Goal: Task Accomplishment & Management: Complete application form

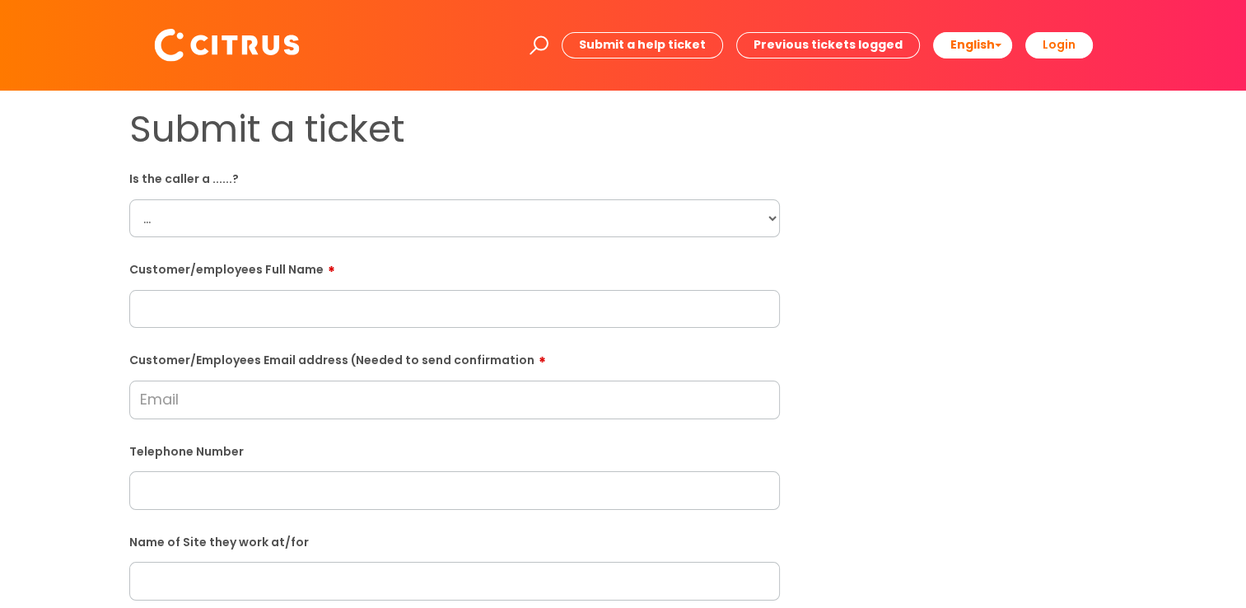
click at [240, 212] on select "... Citrus Customer Citrus Employee [DEMOGRAPHIC_DATA] Supplier" at bounding box center [454, 218] width 651 height 38
select select "Citrus Employee"
click at [129, 199] on select "... Citrus Customer Citrus Employee [DEMOGRAPHIC_DATA] Supplier" at bounding box center [454, 218] width 651 height 38
click at [182, 298] on input "text" at bounding box center [454, 309] width 651 height 38
paste input "[PERSON_NAME]"
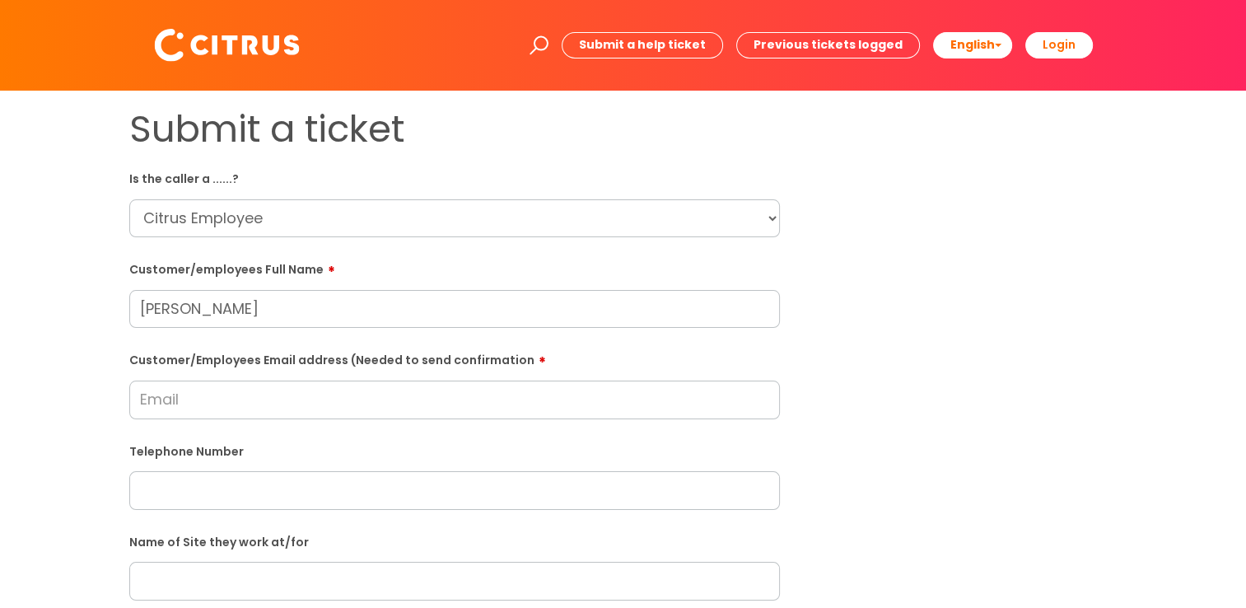
type input "[PERSON_NAME]"
paste input "[EMAIL_ADDRESS][DOMAIN_NAME]"
type input "[EMAIL_ADDRESS][DOMAIN_NAME]"
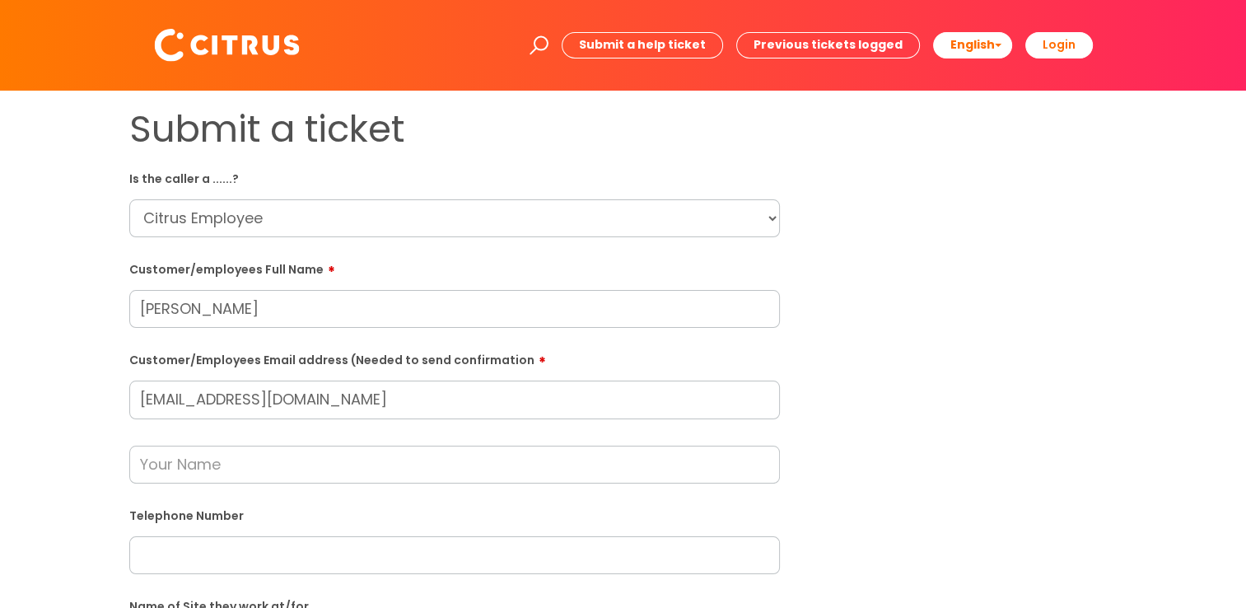
drag, startPoint x: 193, startPoint y: 466, endPoint x: 194, endPoint y: 552, distance: 85.7
paste input "07747443696"
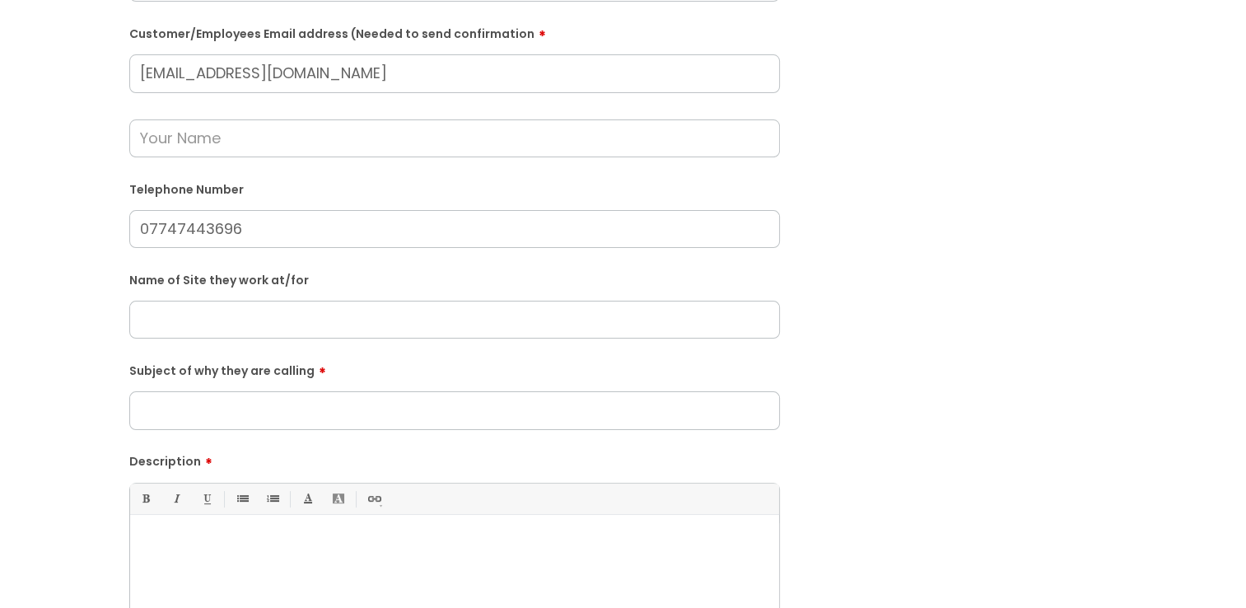
scroll to position [329, 0]
type input "07747443696"
click at [212, 318] on input "text" at bounding box center [454, 316] width 651 height 38
type input "[GEOGRAPHIC_DATA]"
click at [170, 413] on input "Subject of why they are calling" at bounding box center [454, 407] width 651 height 38
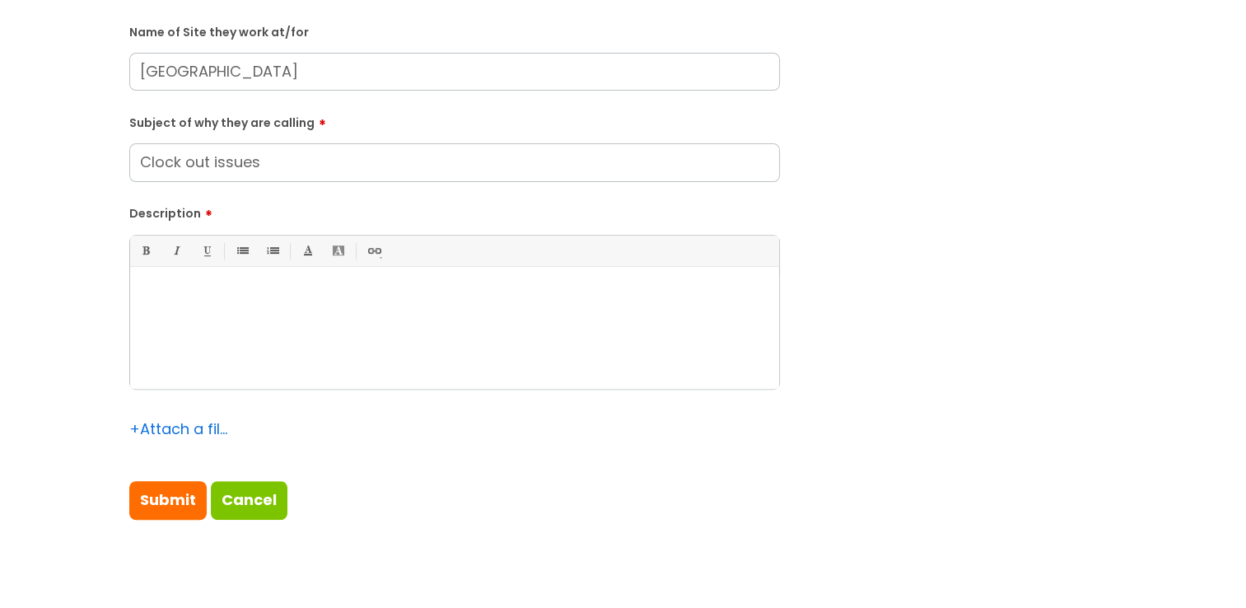
scroll to position [576, 0]
type input "Clock out issues"
click at [166, 330] on div at bounding box center [454, 330] width 649 height 114
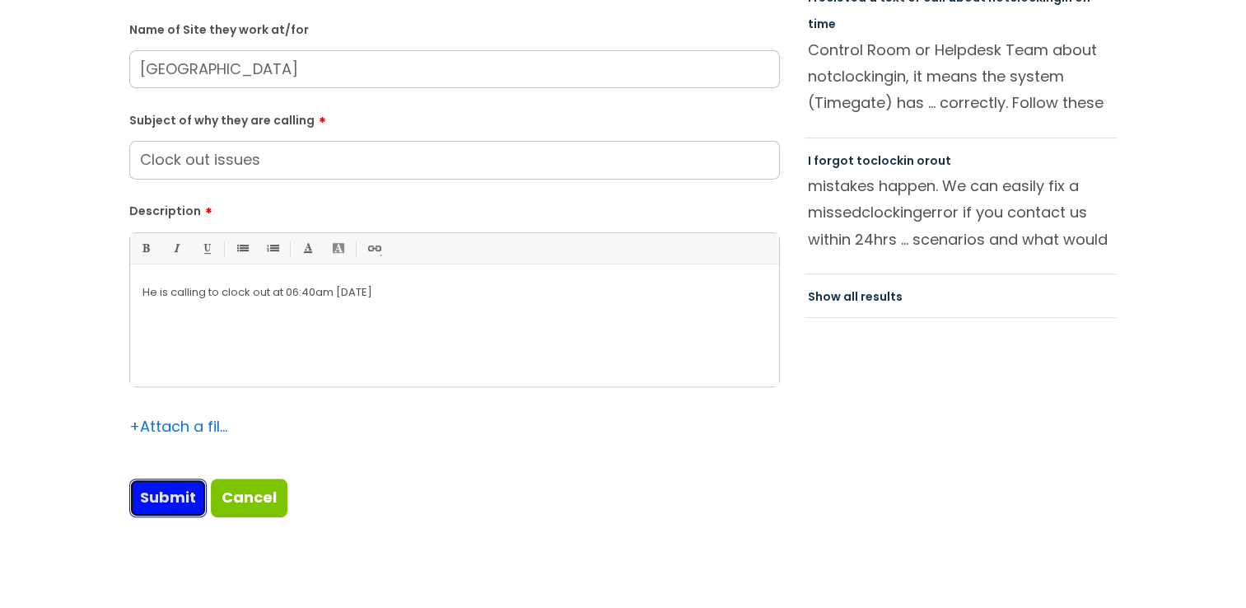
click at [151, 499] on input "Submit" at bounding box center [167, 497] width 77 height 38
type input "Please Wait..."
